Goal: Find specific page/section: Find specific page/section

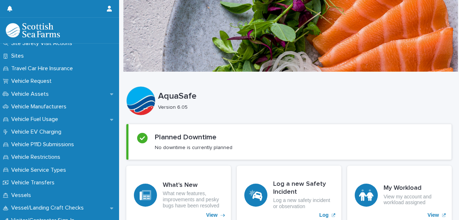
scroll to position [538, 0]
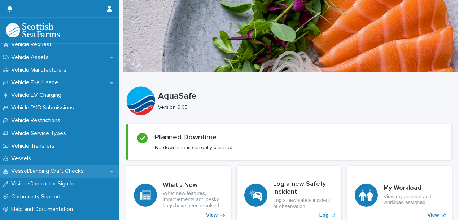
click at [87, 171] on p "Vessel/Landing Craft Checks" at bounding box center [48, 171] width 81 height 7
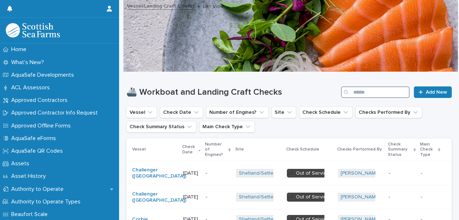
click at [377, 95] on input "Search" at bounding box center [375, 93] width 69 height 12
type input "**********"
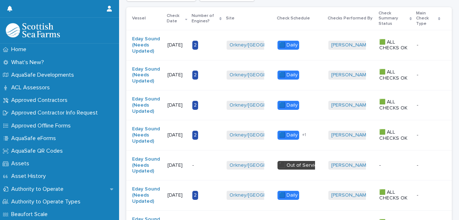
scroll to position [90, 0]
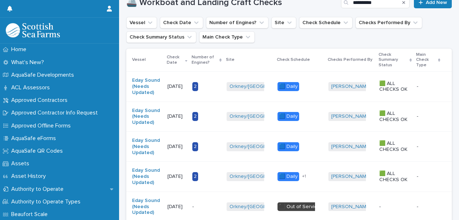
click at [189, 111] on td "[DATE]" at bounding box center [176, 117] width 25 height 30
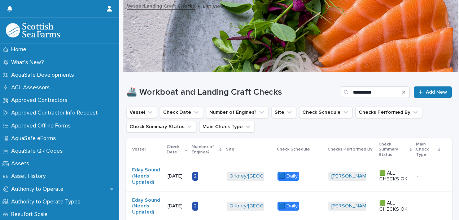
click at [216, 183] on div "2" at bounding box center [206, 176] width 28 height 15
